Goal: Ask a question

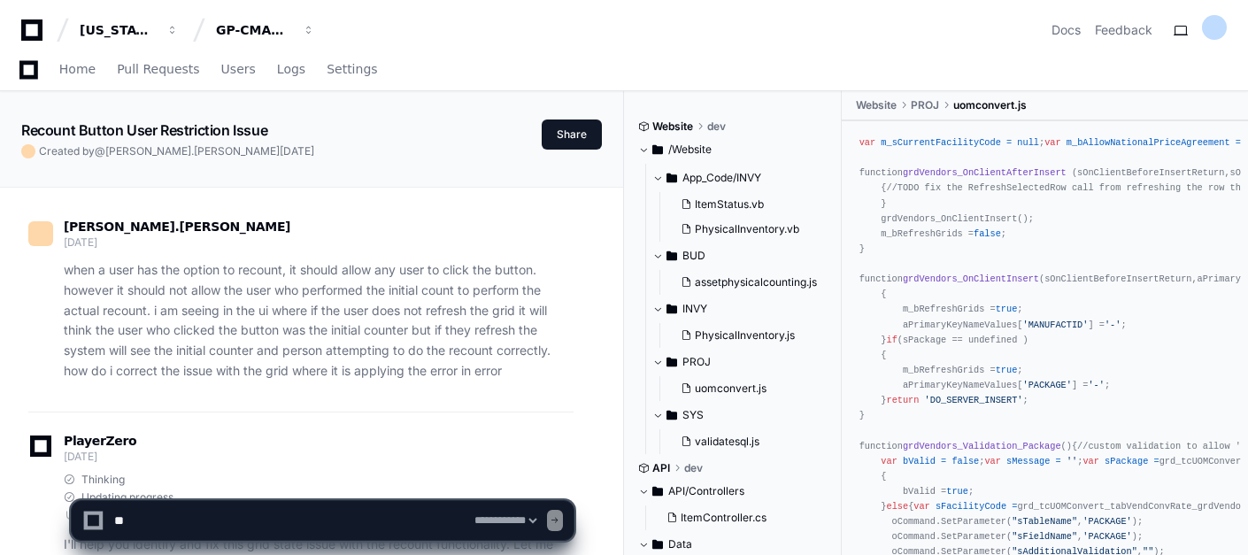
select select "*********"
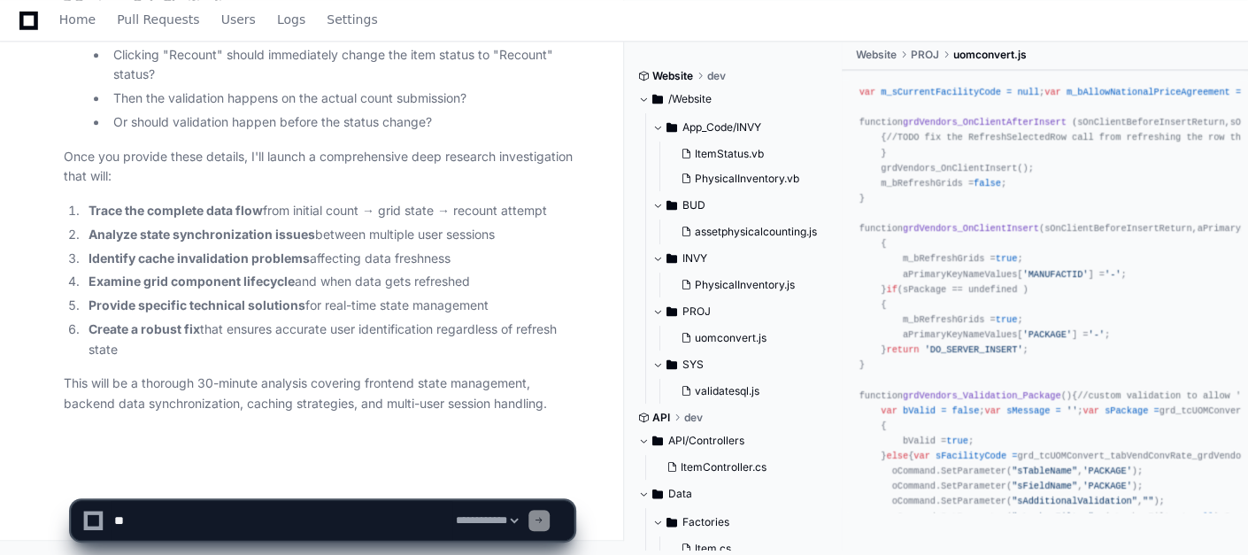
click at [544, 407] on p "This will be a thorough 30-minute analysis covering frontend state management, …" at bounding box center [319, 393] width 510 height 41
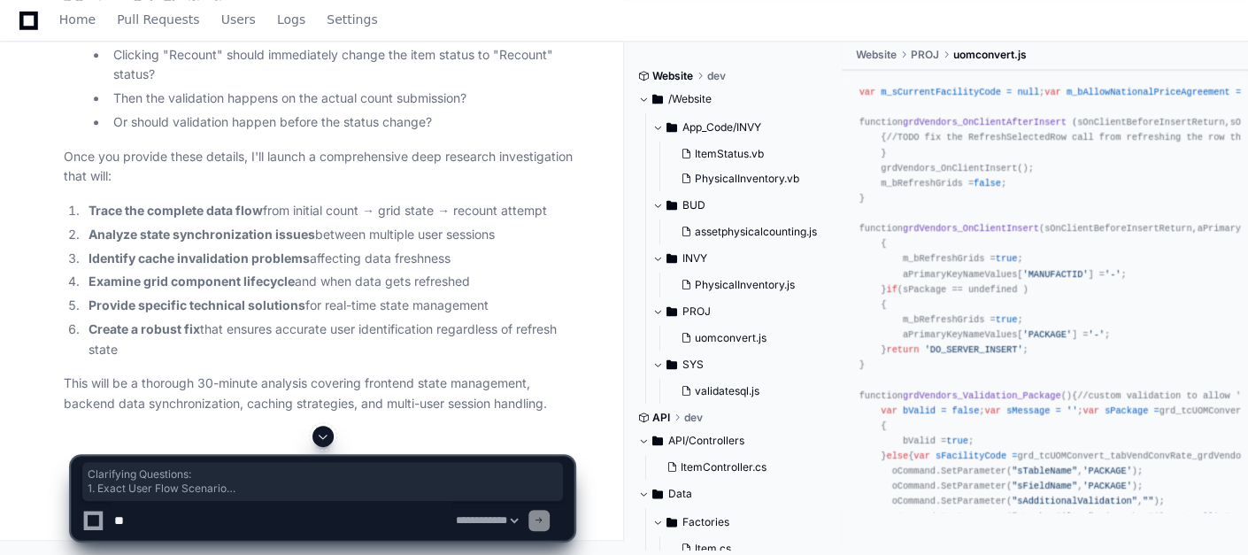
drag, startPoint x: 64, startPoint y: 41, endPoint x: 388, endPoint y: 381, distance: 470.1
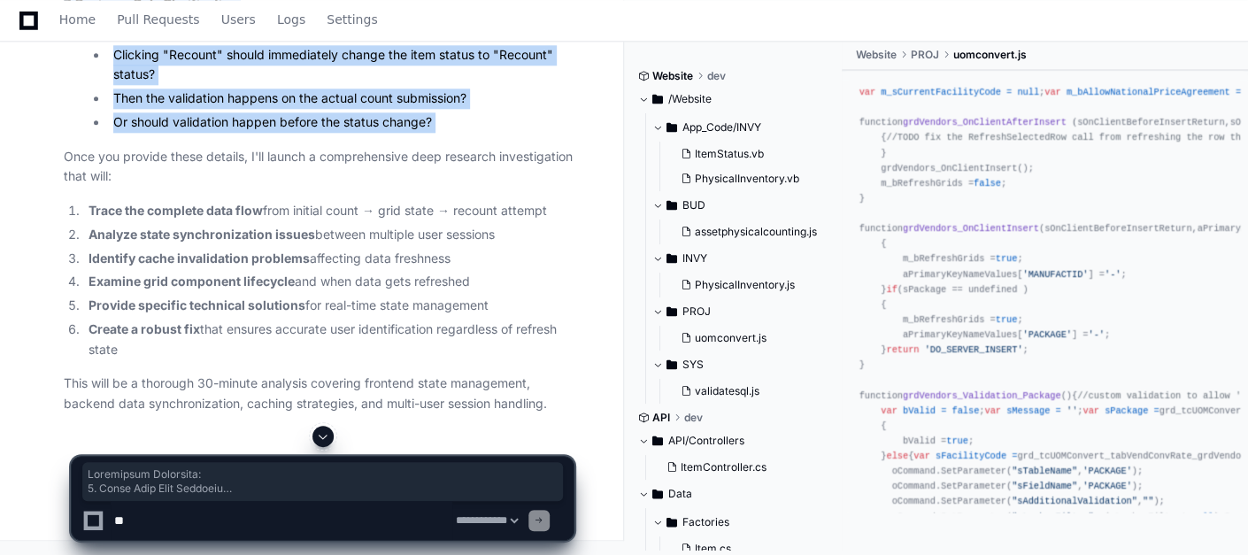
copy article "Loremipsum Dolorsita: 5. Conse Adip Elit Seddoeiu Temp I utlabore etdolor magna…"
click at [460, 133] on ul "Clicking "Recount" should immediately change the item status to "Recount" statu…" at bounding box center [330, 89] width 485 height 88
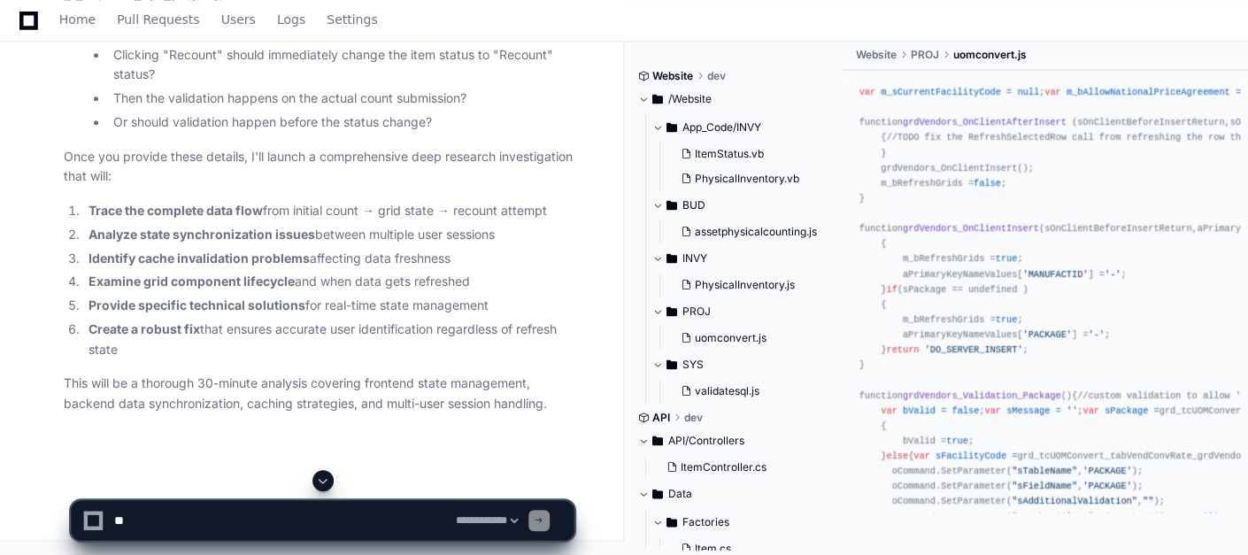
scroll to position [18736, 0]
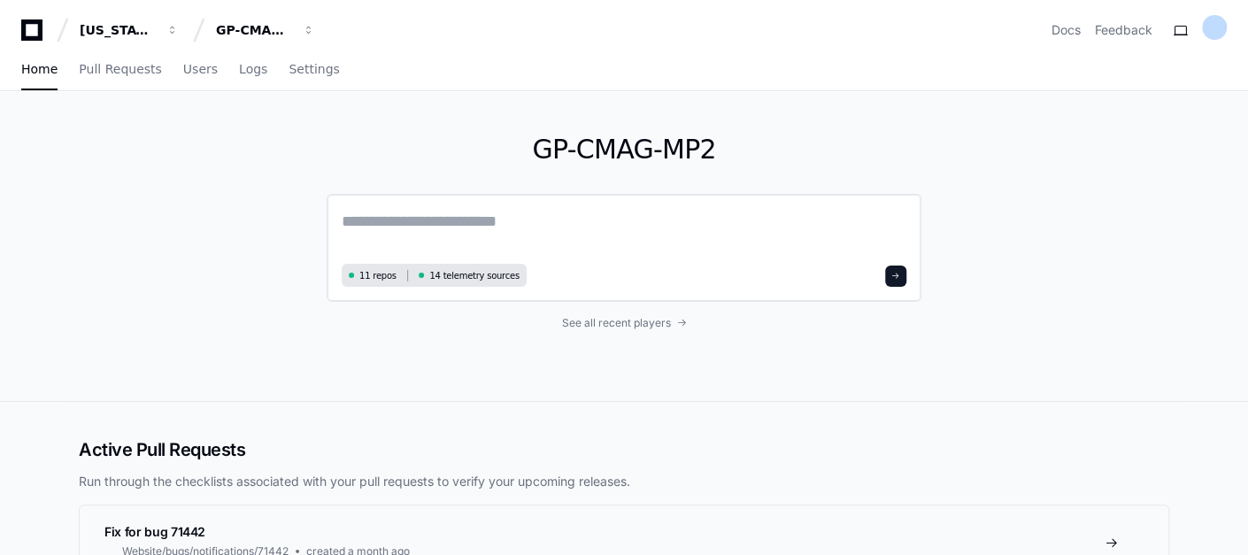
click at [407, 200] on div "11 repos 14 telemetry sources" at bounding box center [624, 248] width 595 height 108
click at [389, 231] on textarea at bounding box center [624, 234] width 565 height 50
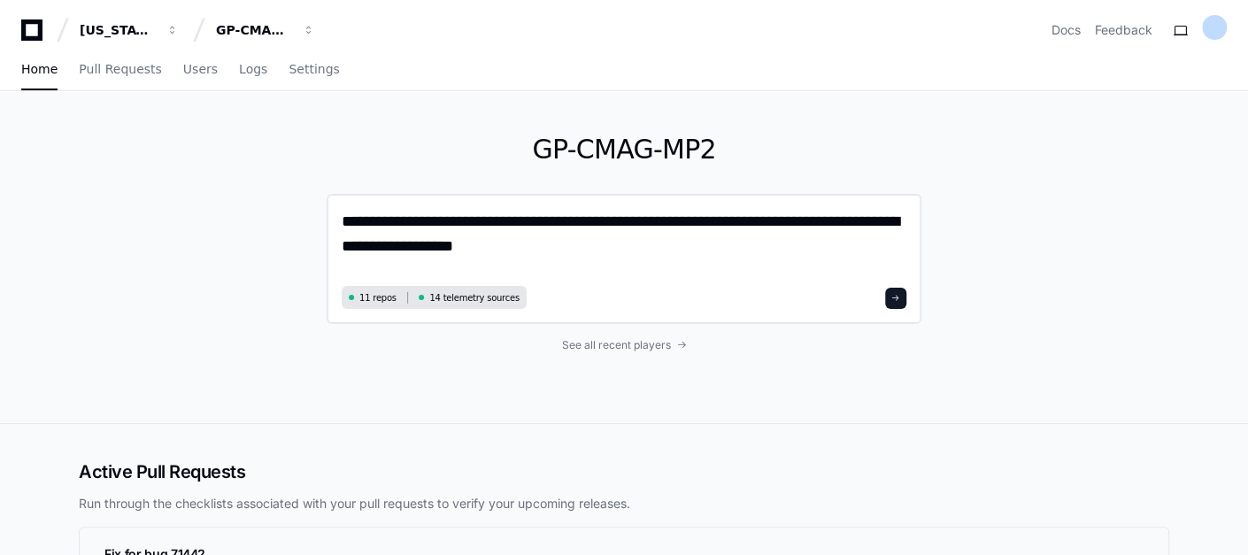
type textarea "**********"
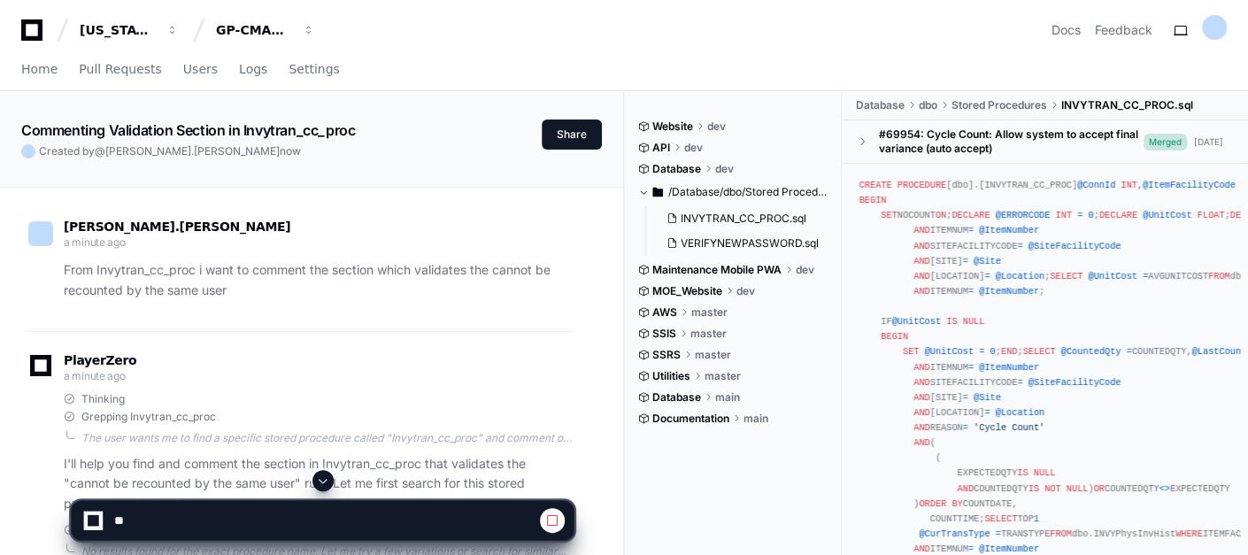
click at [263, 366] on div "PlayerZero a minute ago" at bounding box center [300, 370] width 545 height 30
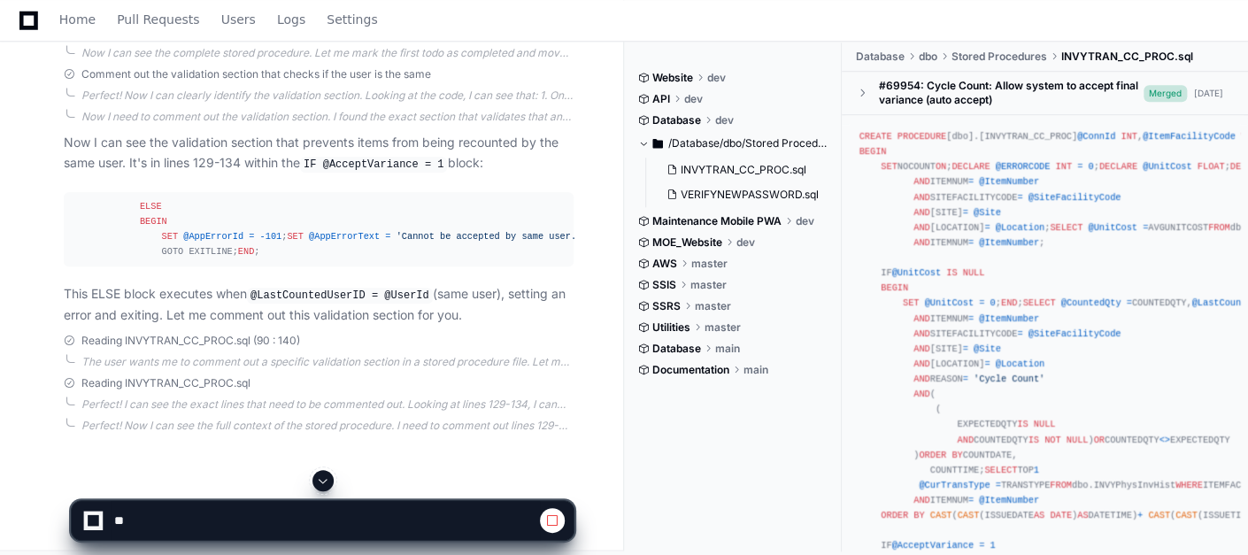
scroll to position [900, 0]
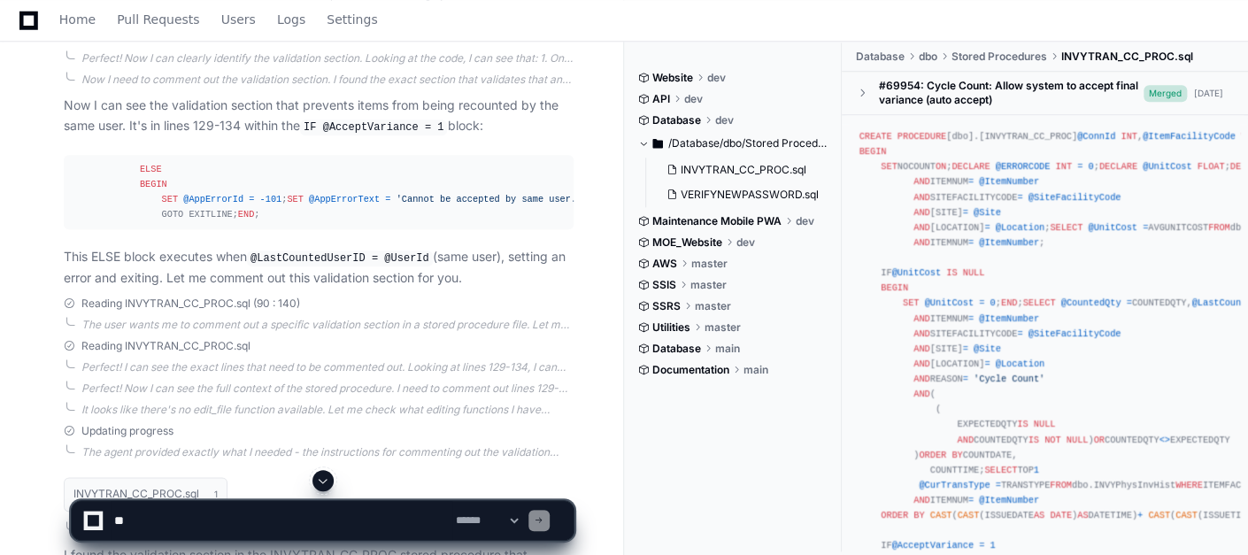
click at [331, 487] on button at bounding box center [322, 480] width 21 height 21
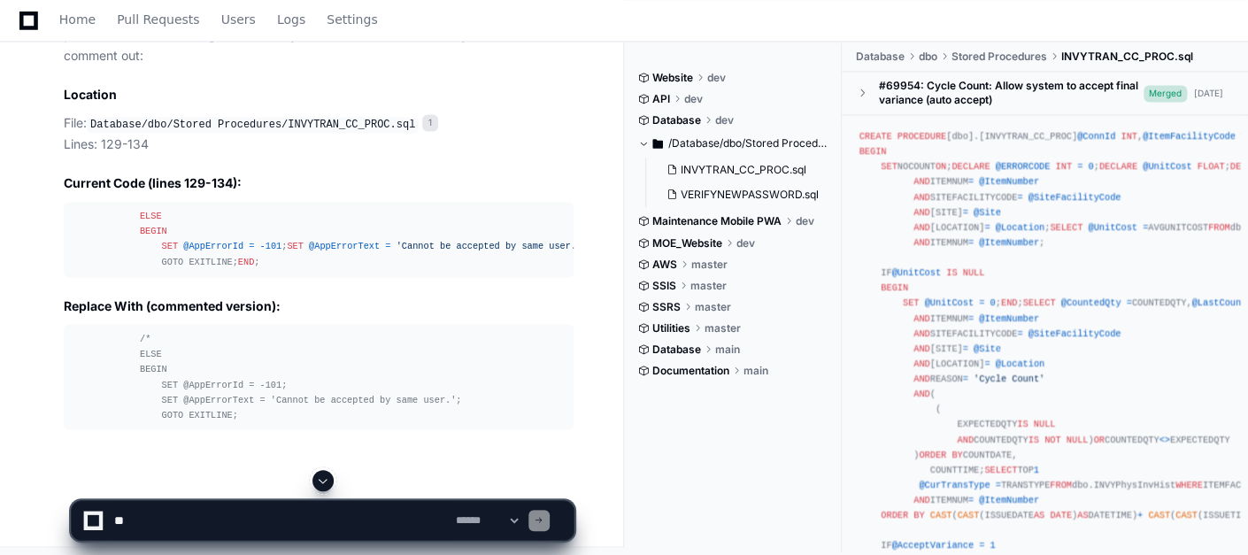
scroll to position [1487, 0]
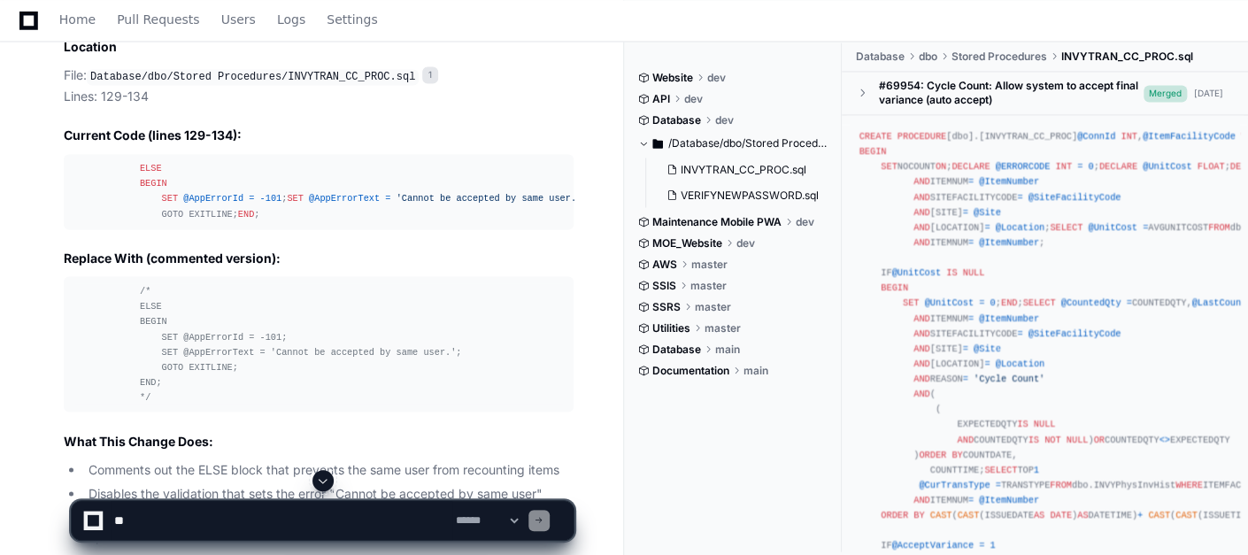
click at [331, 487] on button at bounding box center [322, 480] width 21 height 21
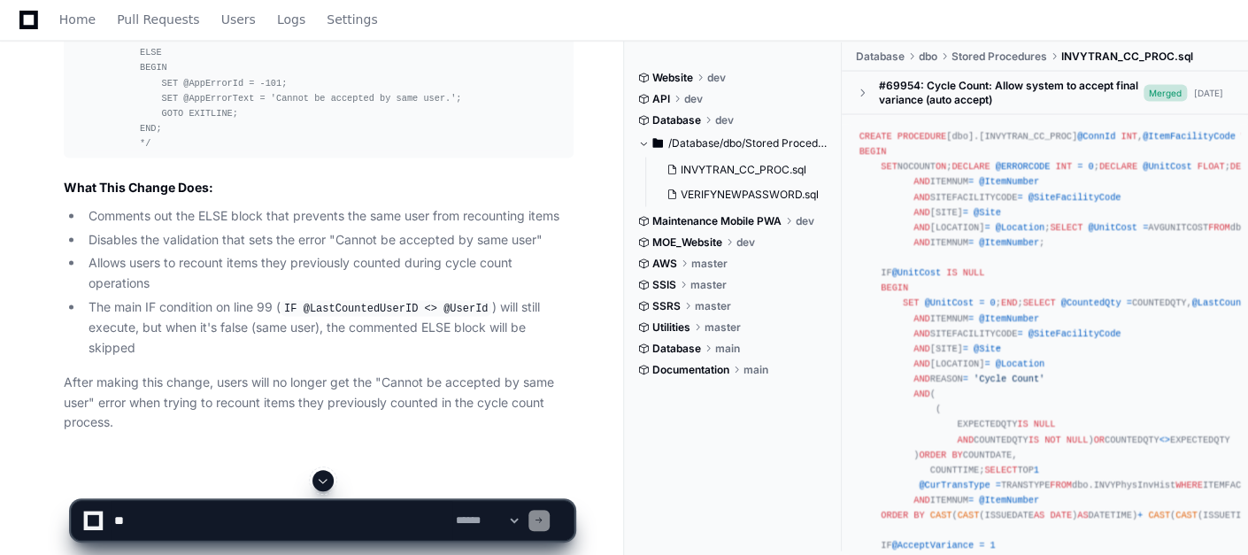
scroll to position [1815, 0]
